Goal: Task Accomplishment & Management: Complete application form

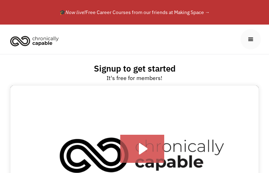
type input "PYReacEIH"
type input "WjUJGoxxRlHpVKt"
type input "[EMAIL_ADDRESS][DOMAIN_NAME]"
select select "Instagram"
